Goal: Book appointment/travel/reservation

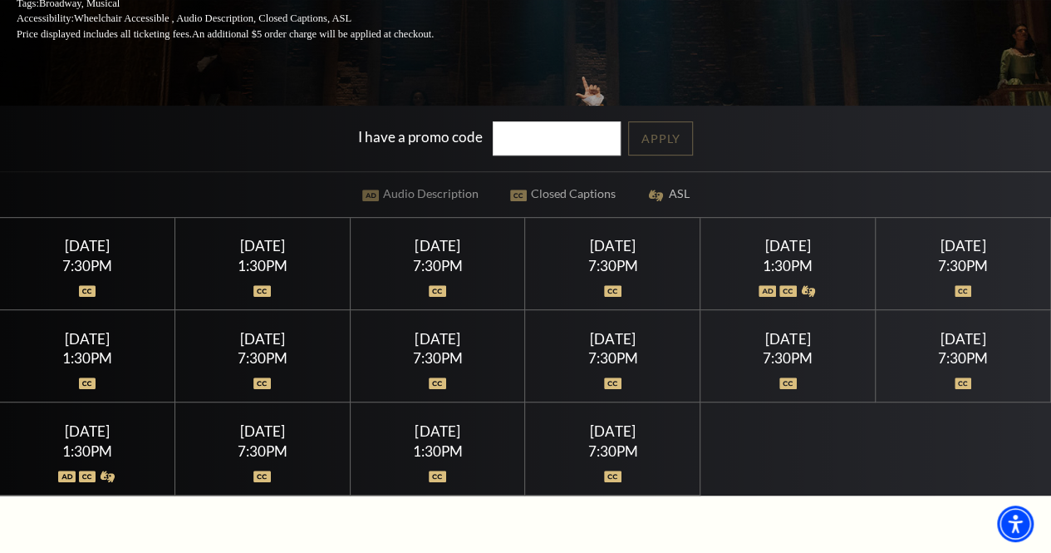
scroll to position [321, 0]
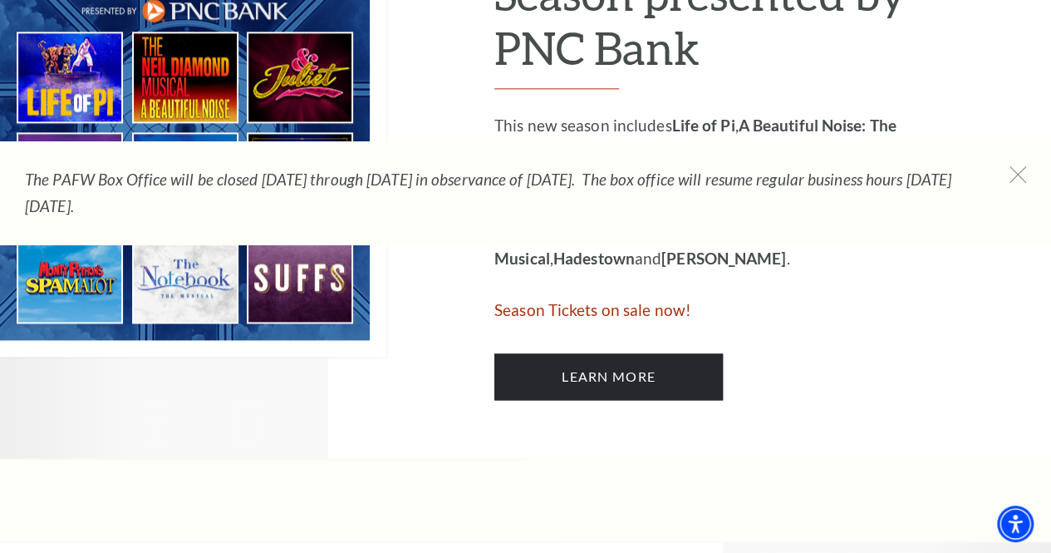
scroll to position [1008, 0]
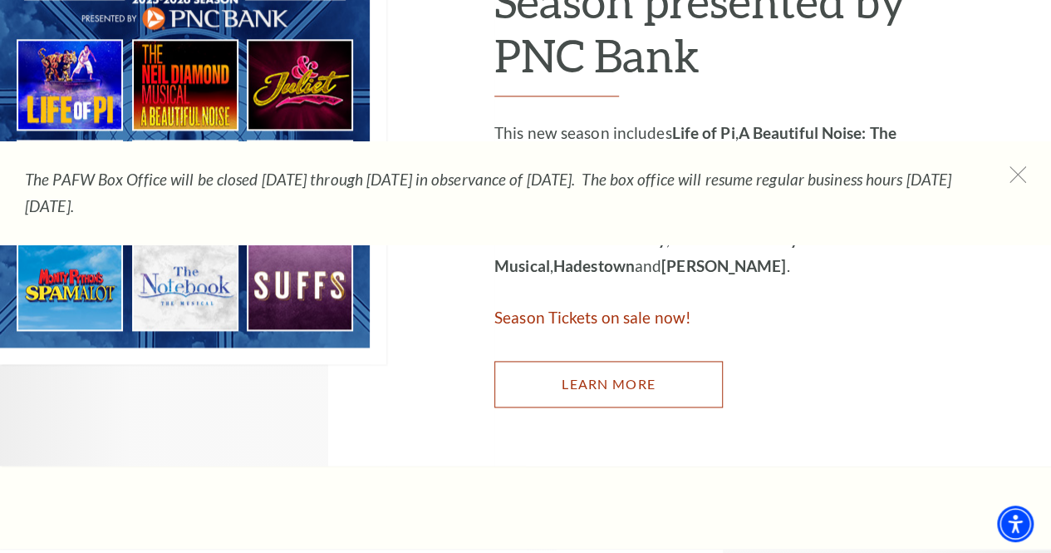
click at [591, 393] on link "Learn More" at bounding box center [609, 384] width 229 height 47
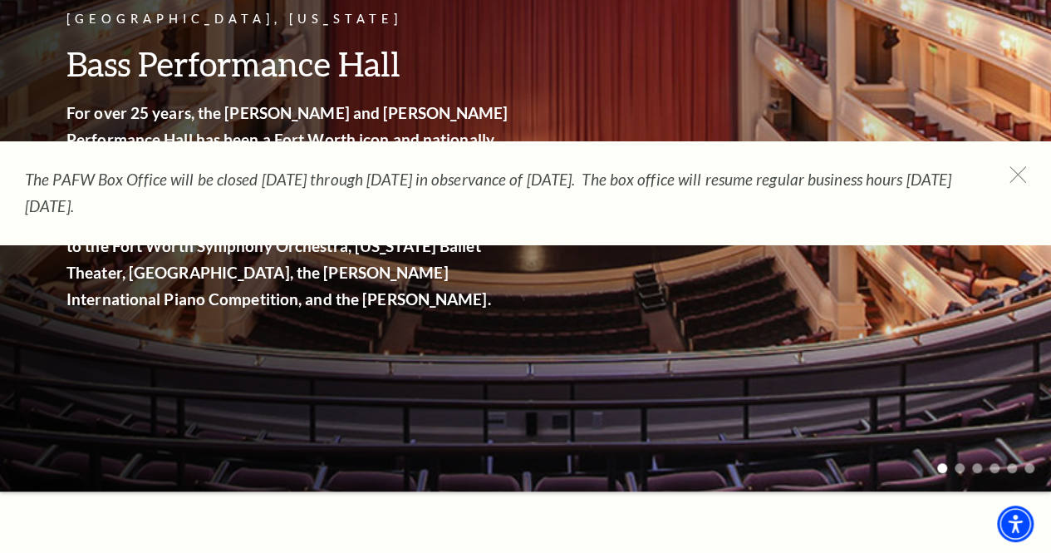
scroll to position [0, 0]
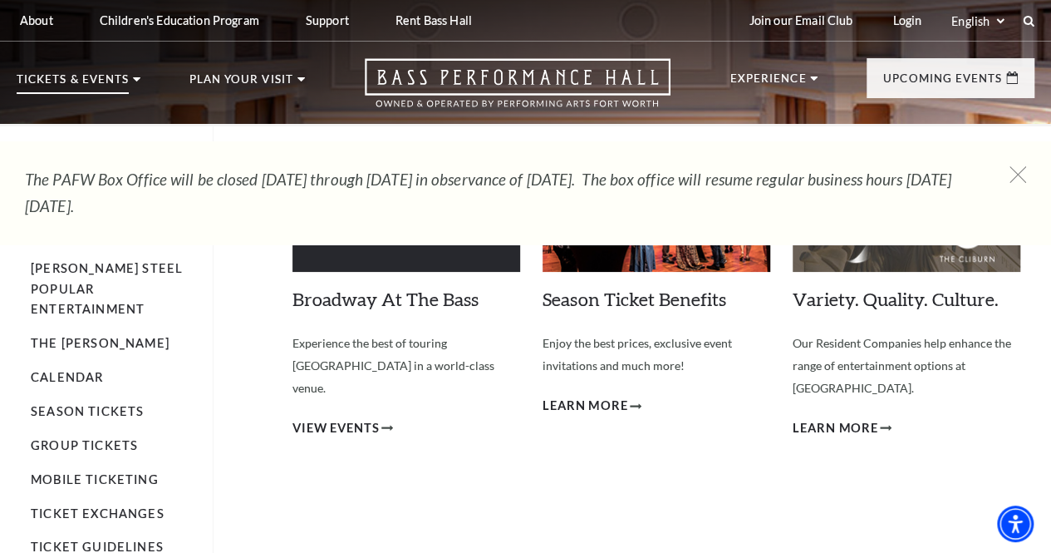
click at [120, 77] on p "Tickets & Events" at bounding box center [73, 84] width 112 height 20
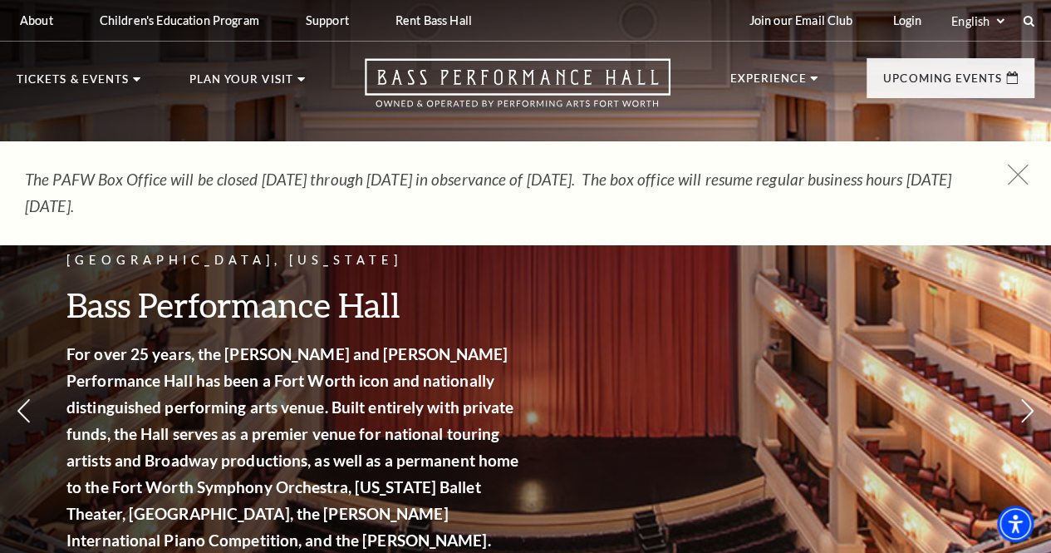
click at [1022, 176] on icon at bounding box center [1018, 175] width 21 height 21
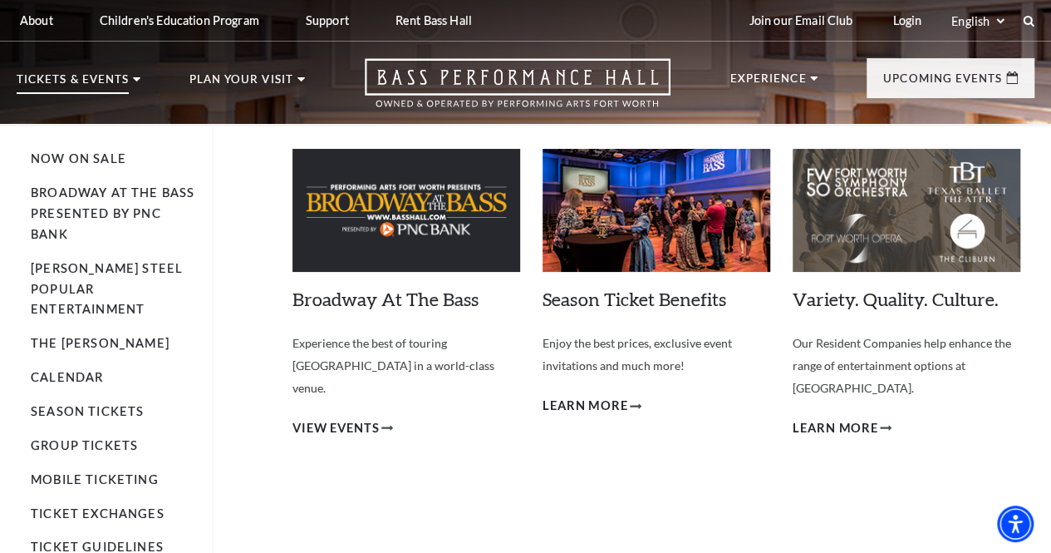
click at [123, 87] on p "Tickets & Events" at bounding box center [73, 84] width 112 height 20
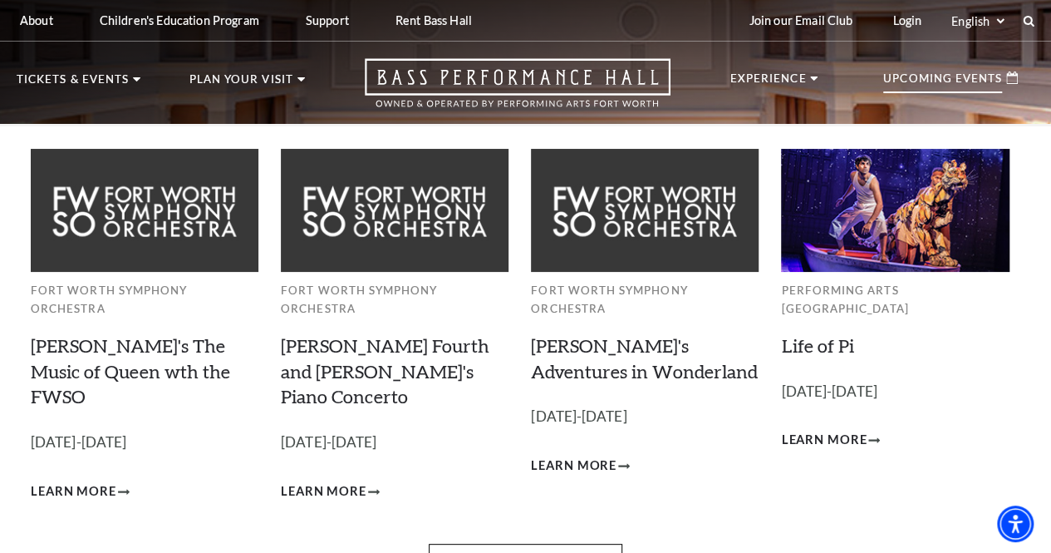
click at [935, 89] on p "Upcoming Events" at bounding box center [943, 83] width 119 height 20
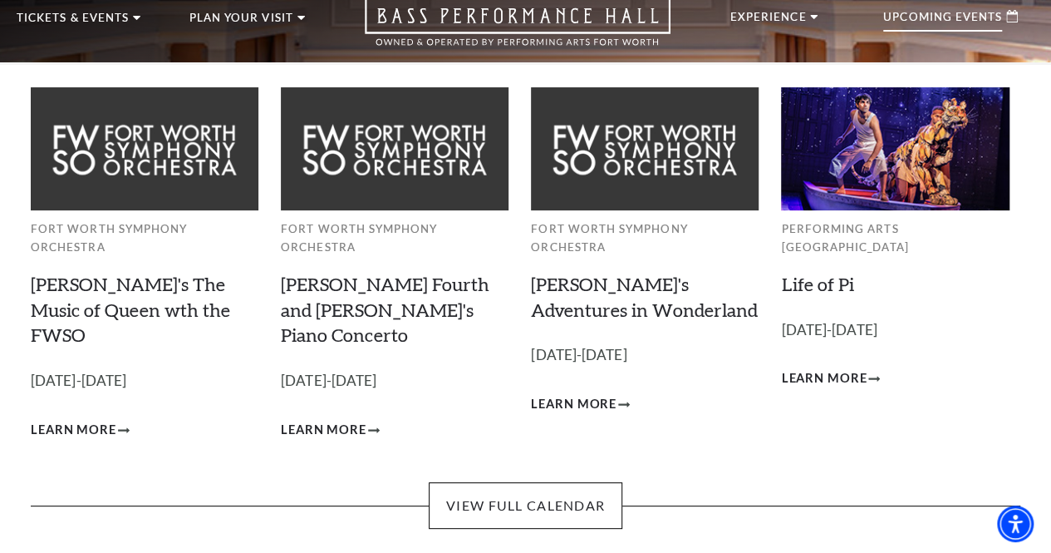
scroll to position [71, 0]
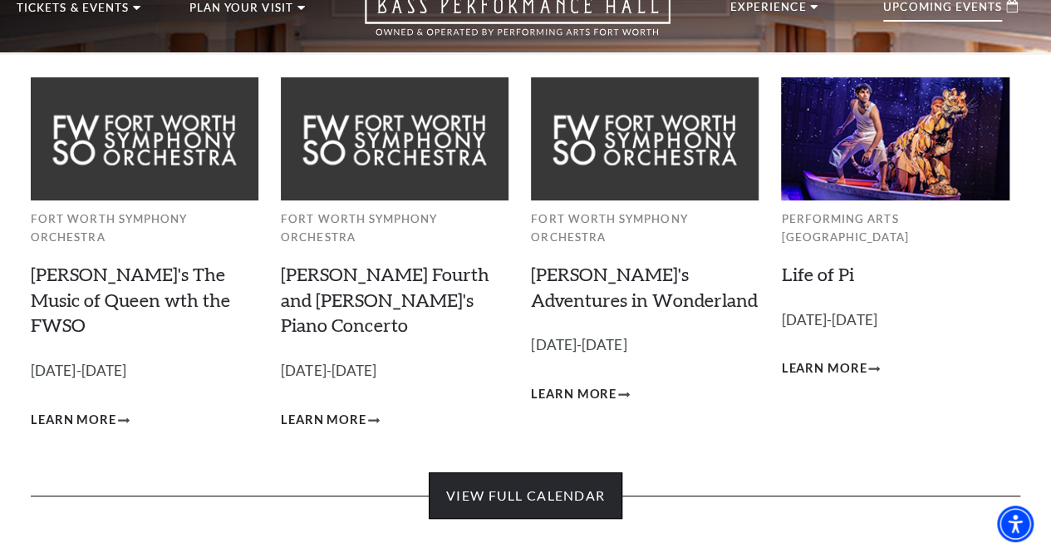
click at [550, 477] on link "View Full Calendar" at bounding box center [526, 495] width 194 height 47
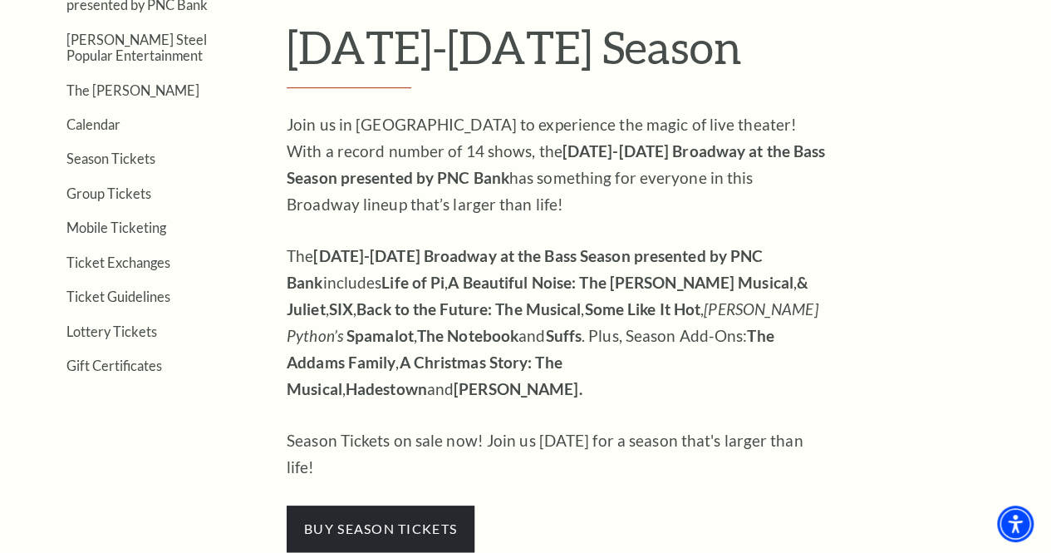
scroll to position [436, 0]
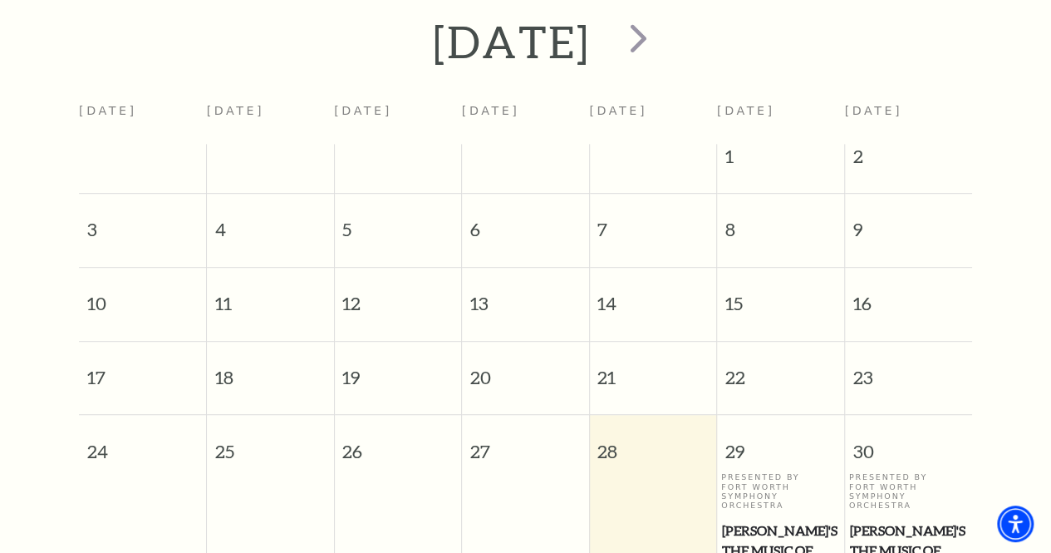
scroll to position [337, 0]
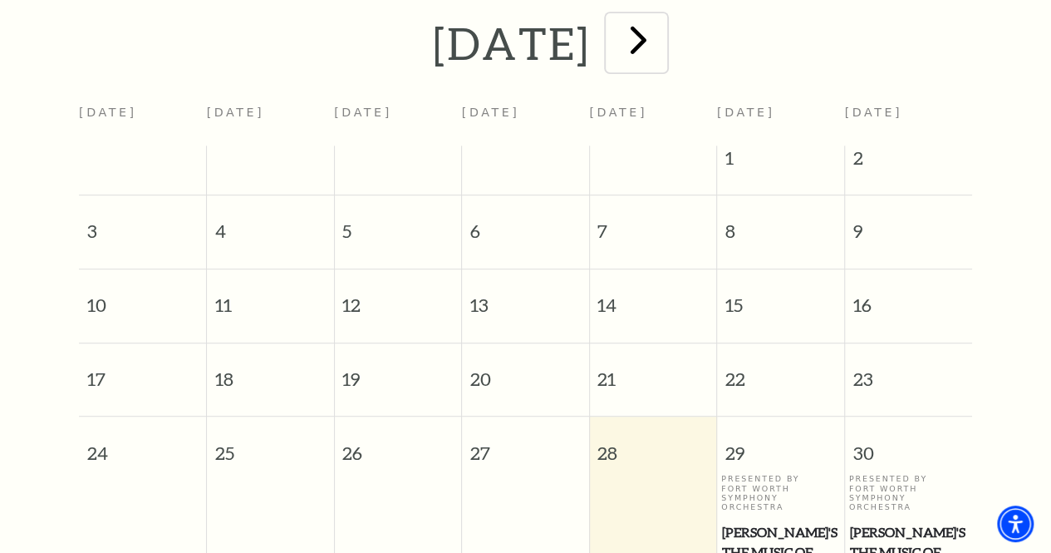
click at [662, 47] on span "next" at bounding box center [638, 39] width 47 height 47
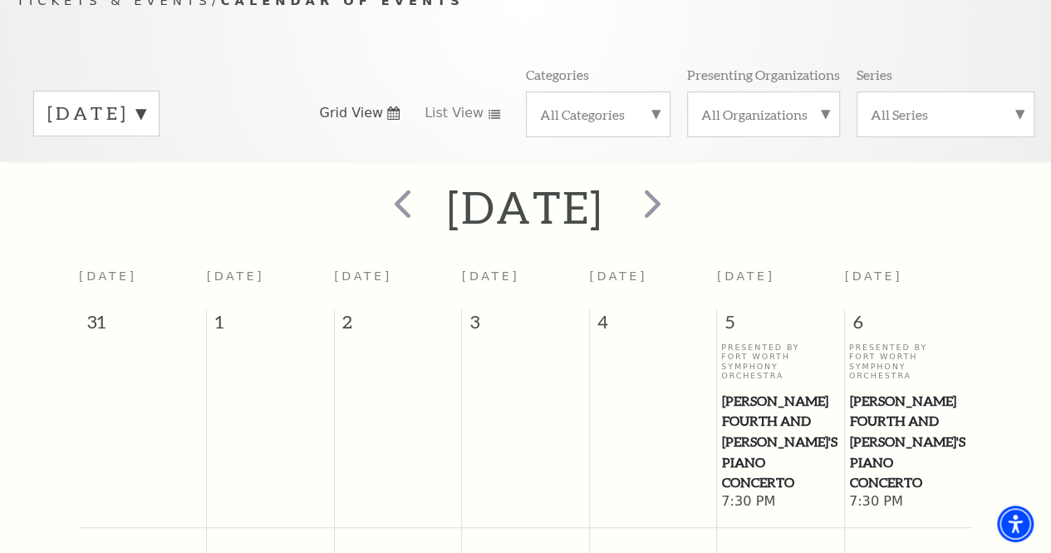
scroll to position [176, 0]
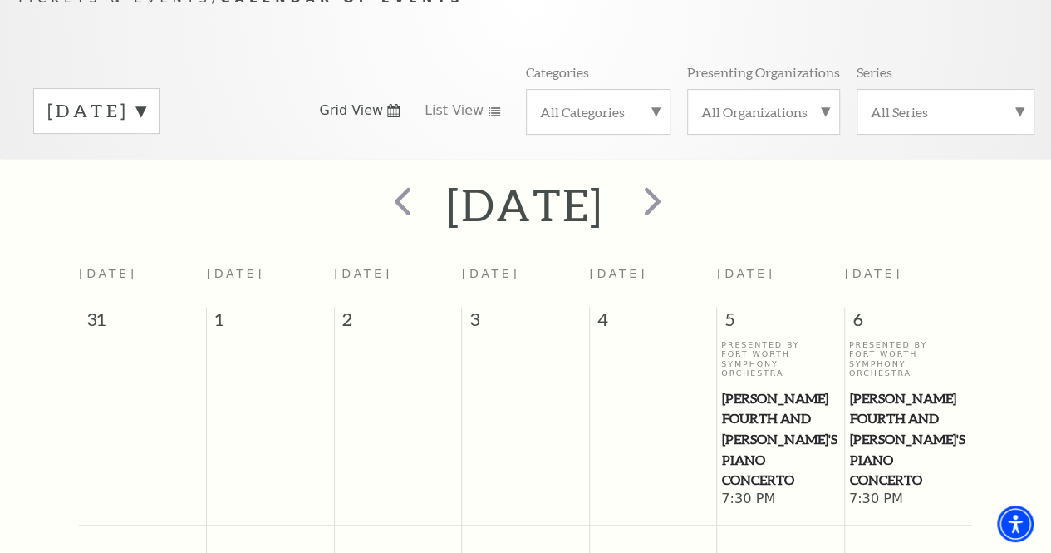
click at [604, 210] on h2 "September 2025" at bounding box center [525, 204] width 157 height 53
click at [145, 117] on label "September 2025" at bounding box center [96, 111] width 98 height 26
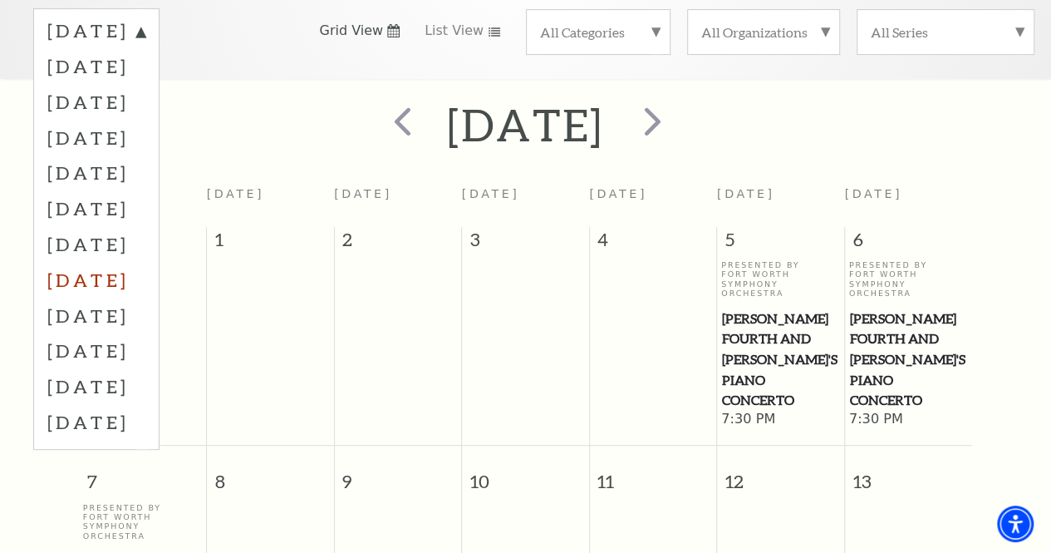
scroll to position [257, 0]
click at [145, 31] on label "August 2025" at bounding box center [96, 32] width 98 height 30
